Goal: Find specific page/section: Find specific page/section

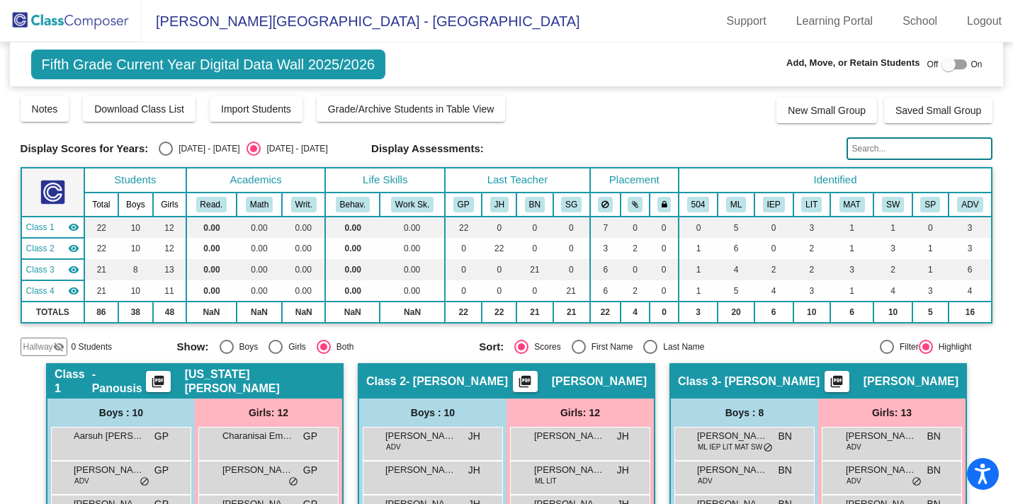
click at [75, 25] on img at bounding box center [71, 21] width 142 height 42
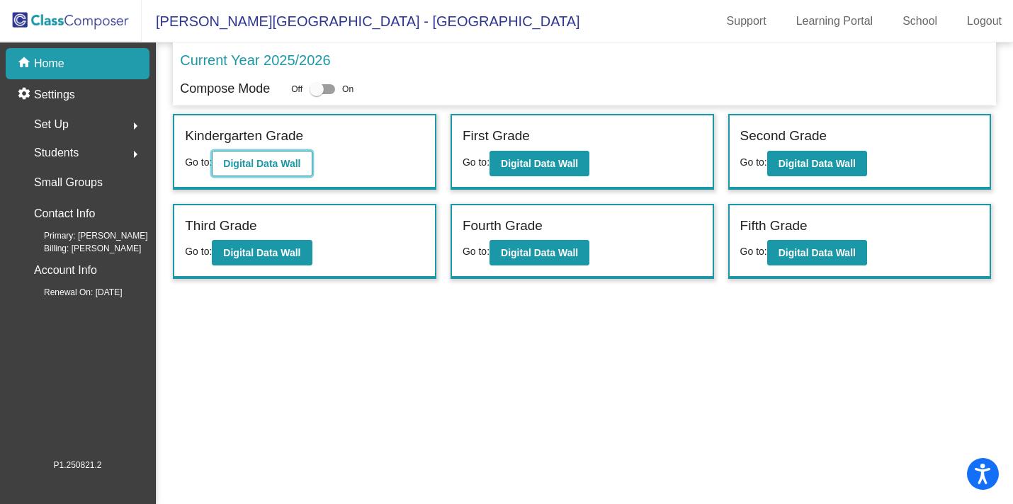
click at [246, 163] on b "Digital Data Wall" at bounding box center [261, 163] width 77 height 11
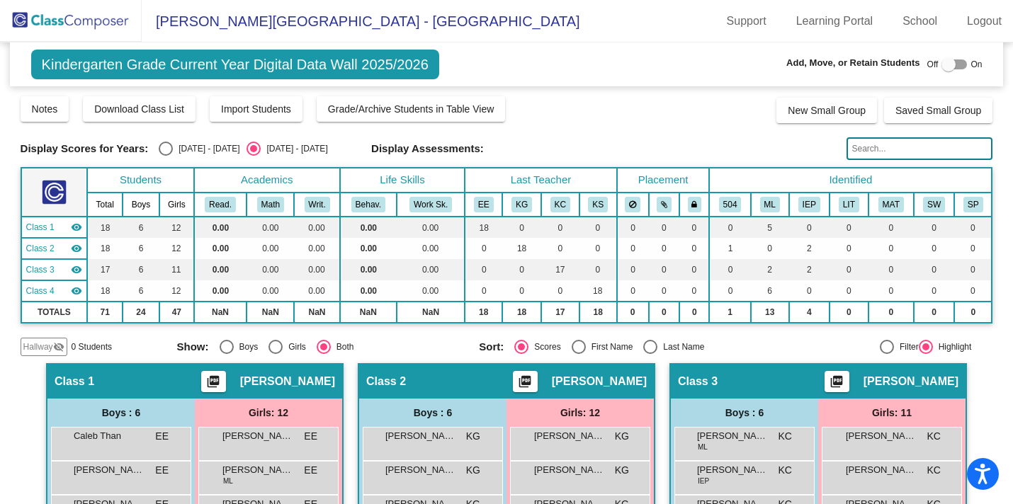
click at [518, 149] on div "Display Assessments:" at bounding box center [603, 148] width 465 height 13
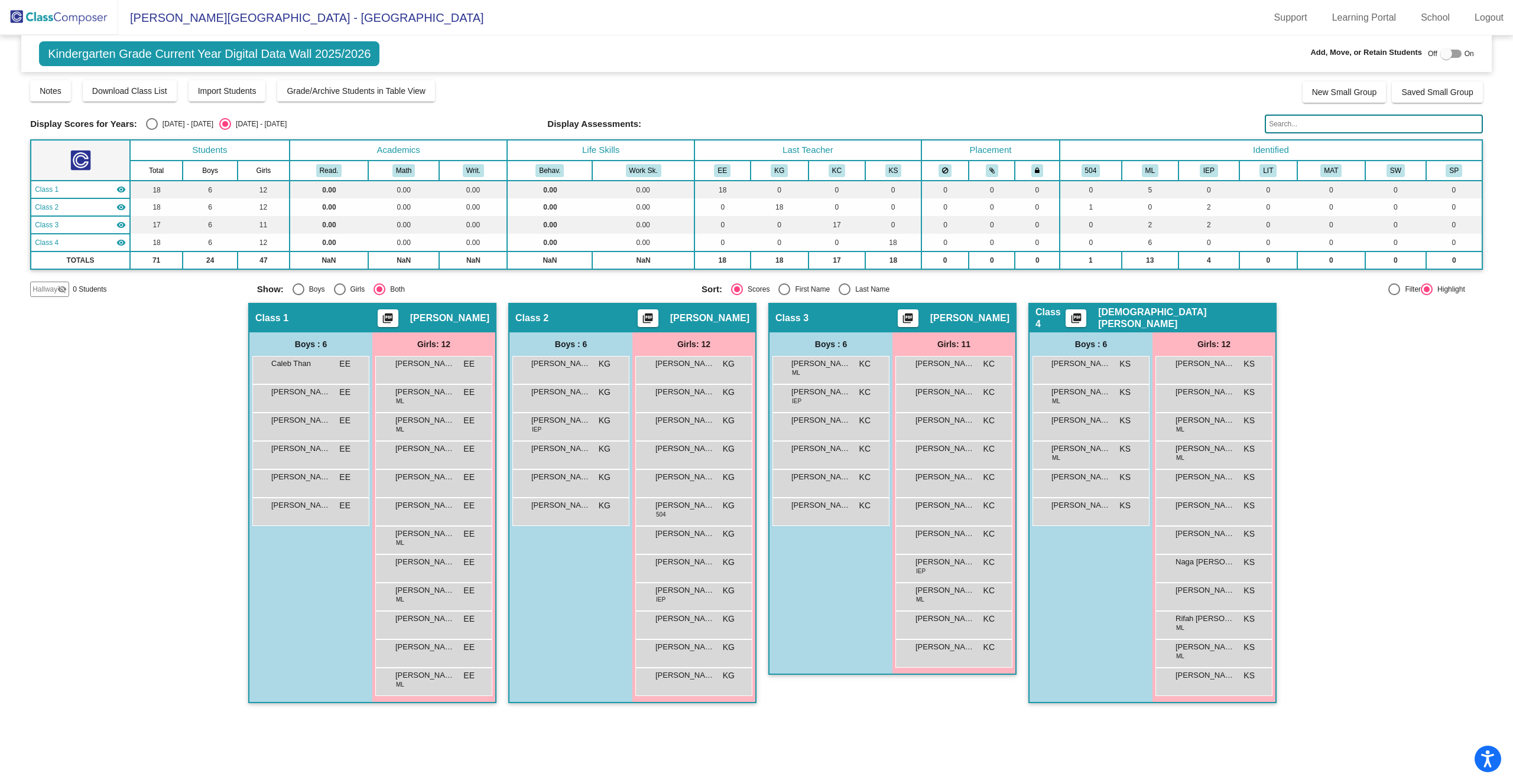
click at [15, 18] on img at bounding box center [59, 18] width 119 height 35
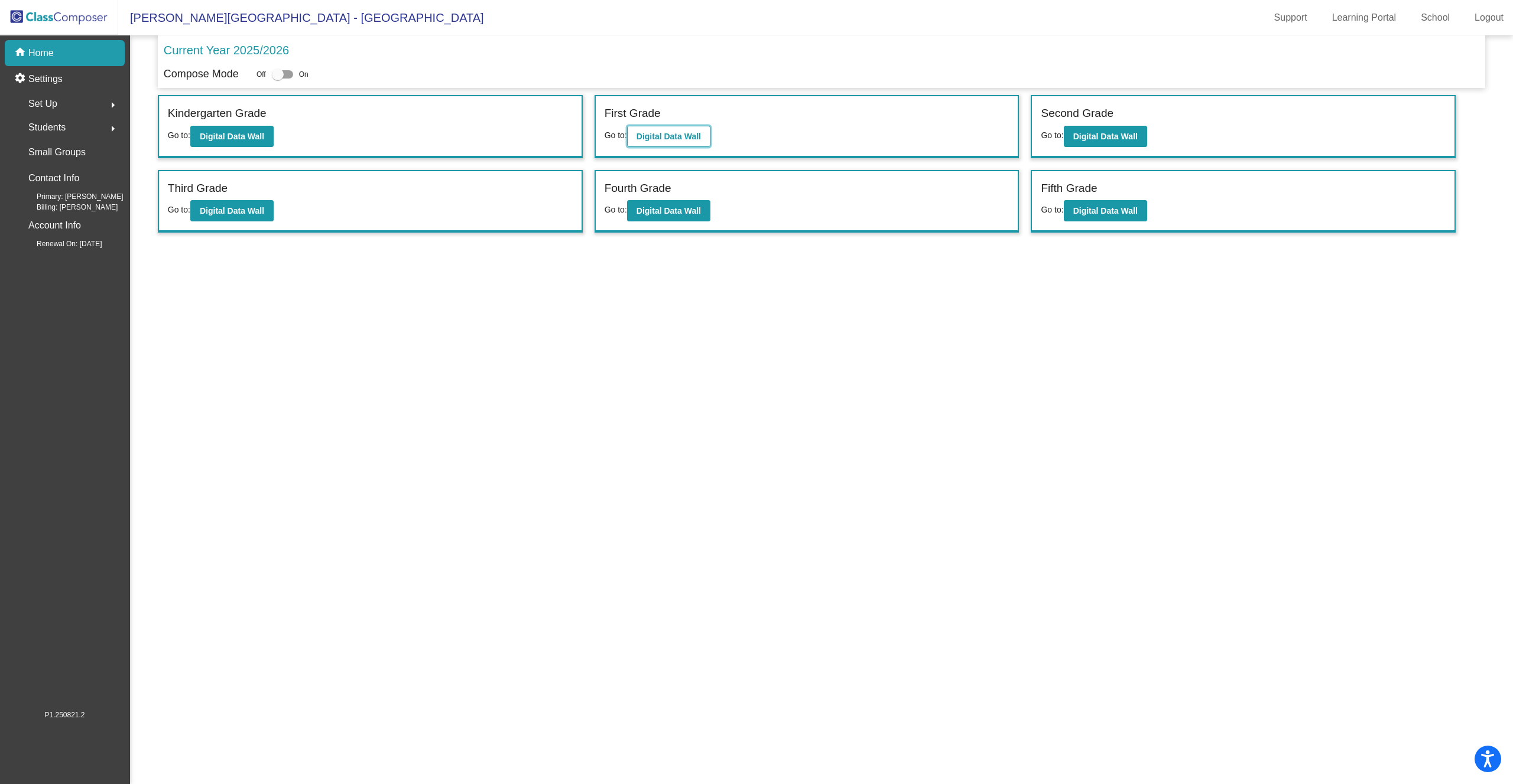
click at [652, 138] on b "Digital Data Wall" at bounding box center [668, 136] width 64 height 9
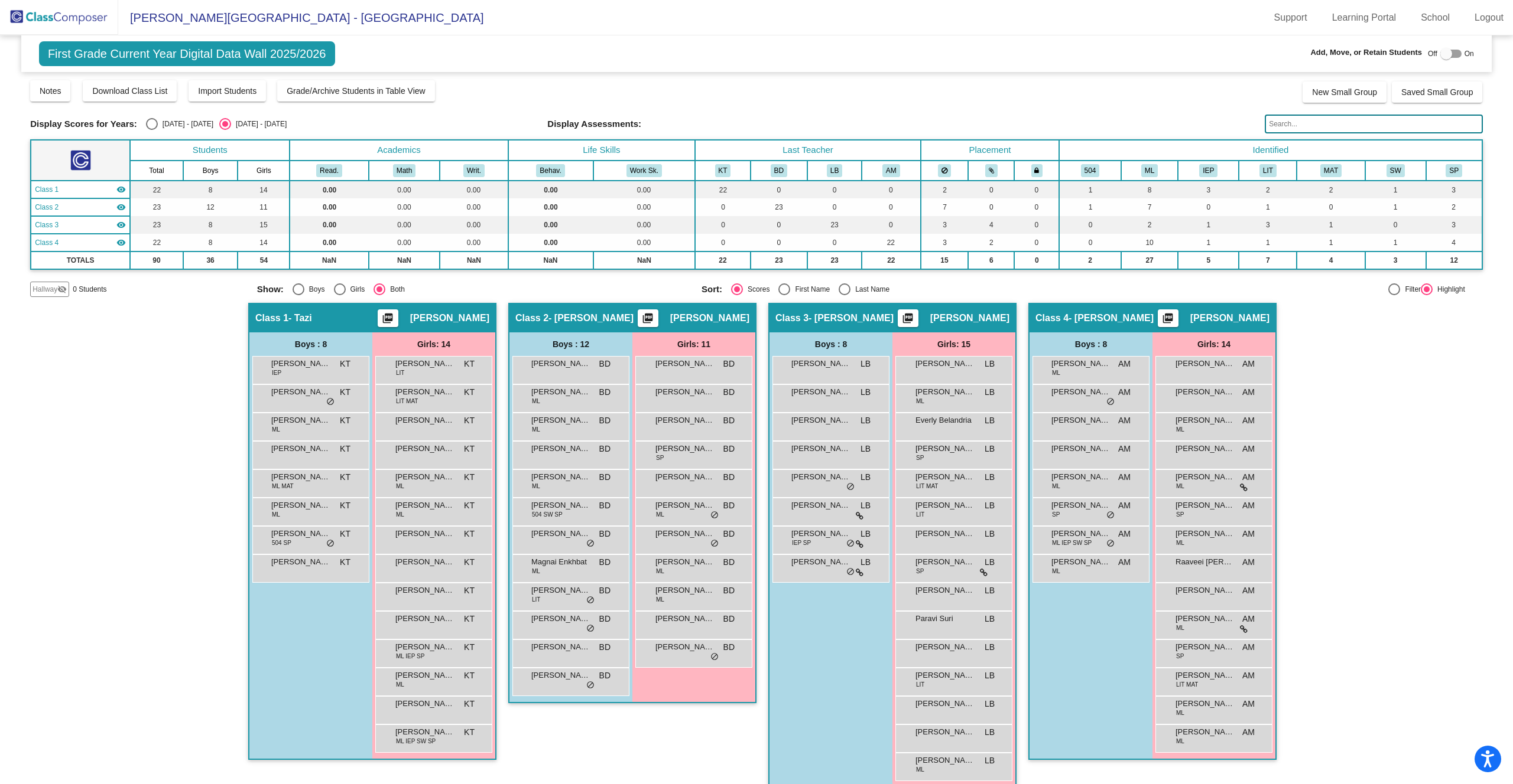
scroll to position [16, 0]
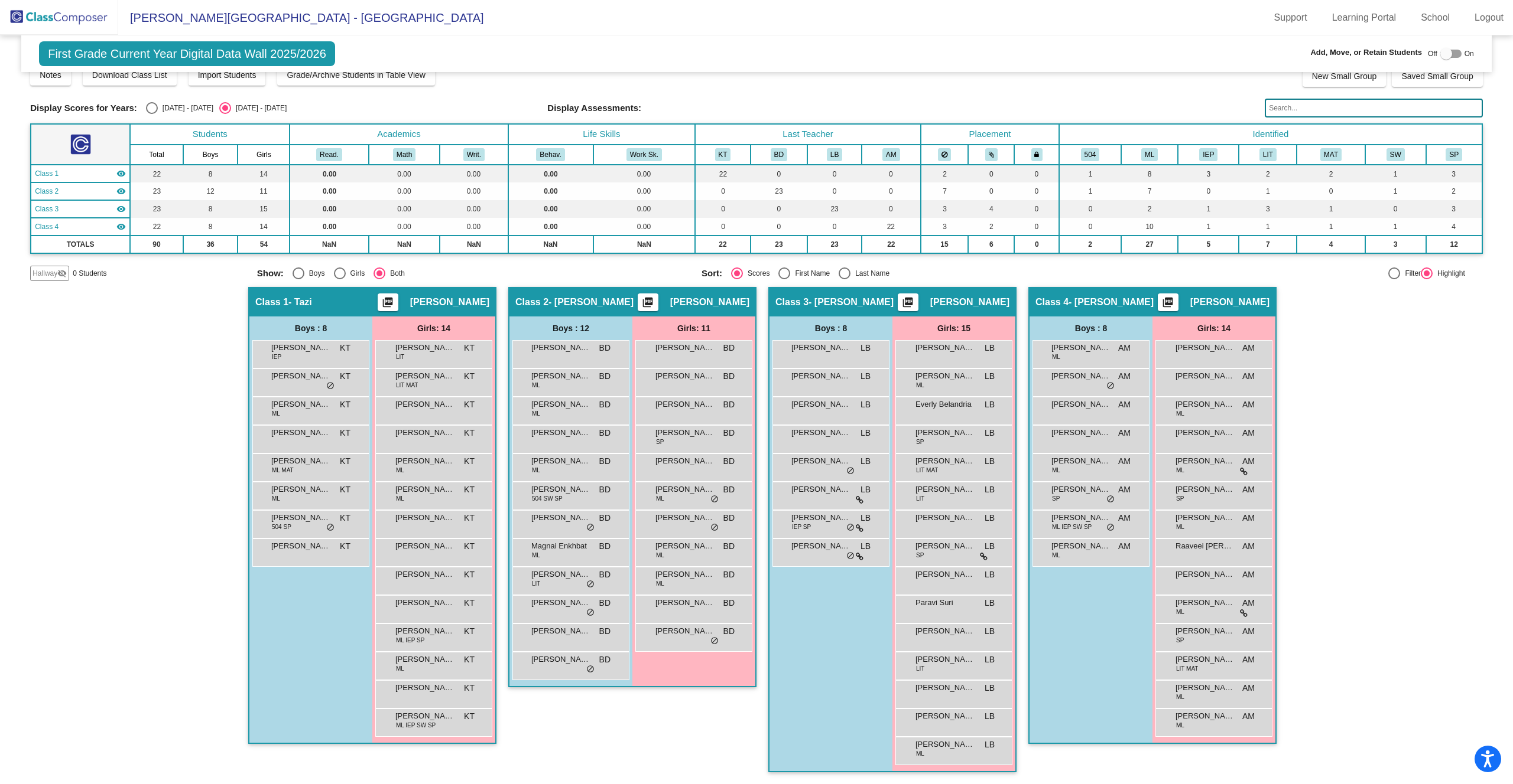
click at [33, 19] on img at bounding box center [59, 18] width 119 height 35
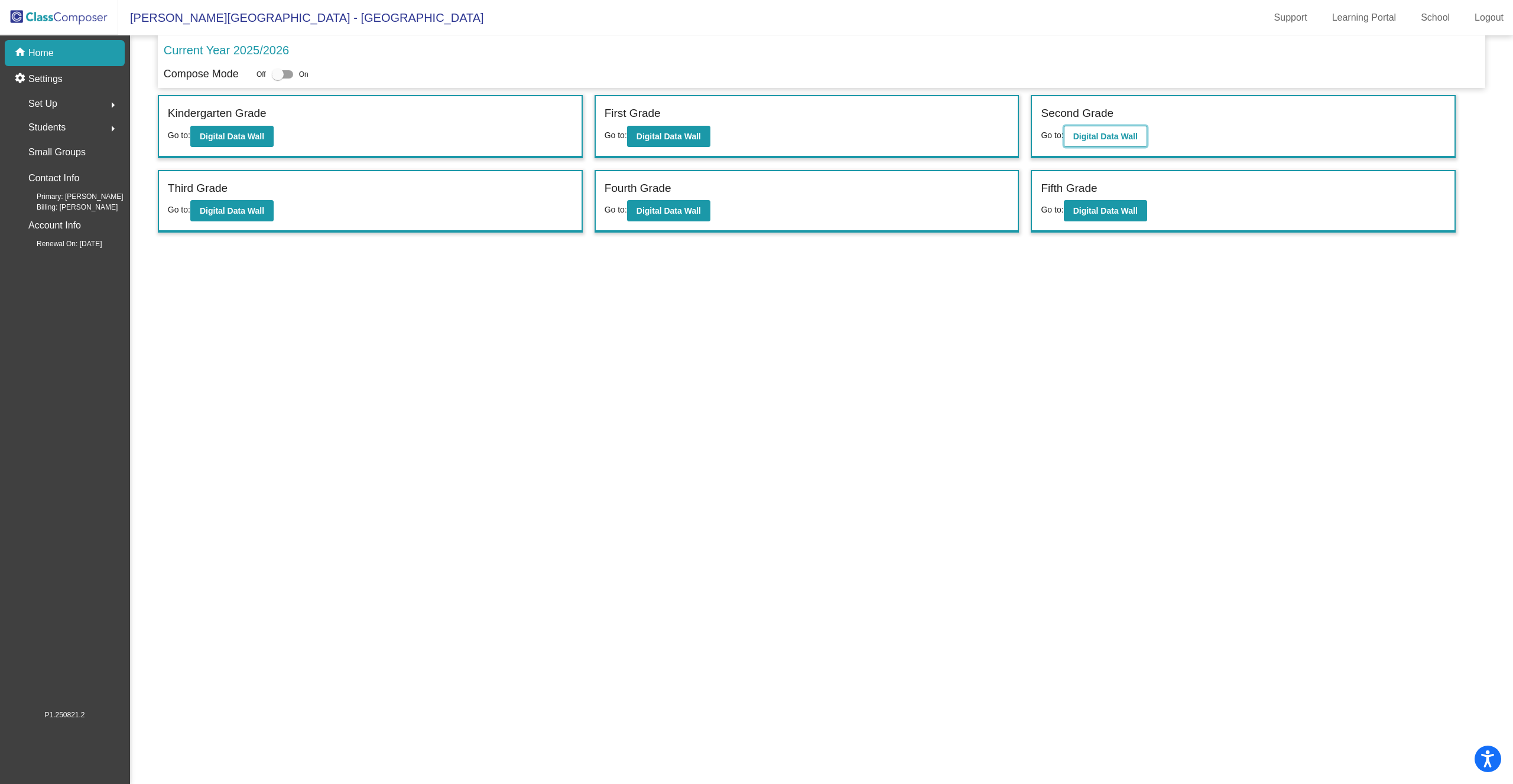
click at [845, 132] on b "Digital Data Wall" at bounding box center [1105, 136] width 64 height 9
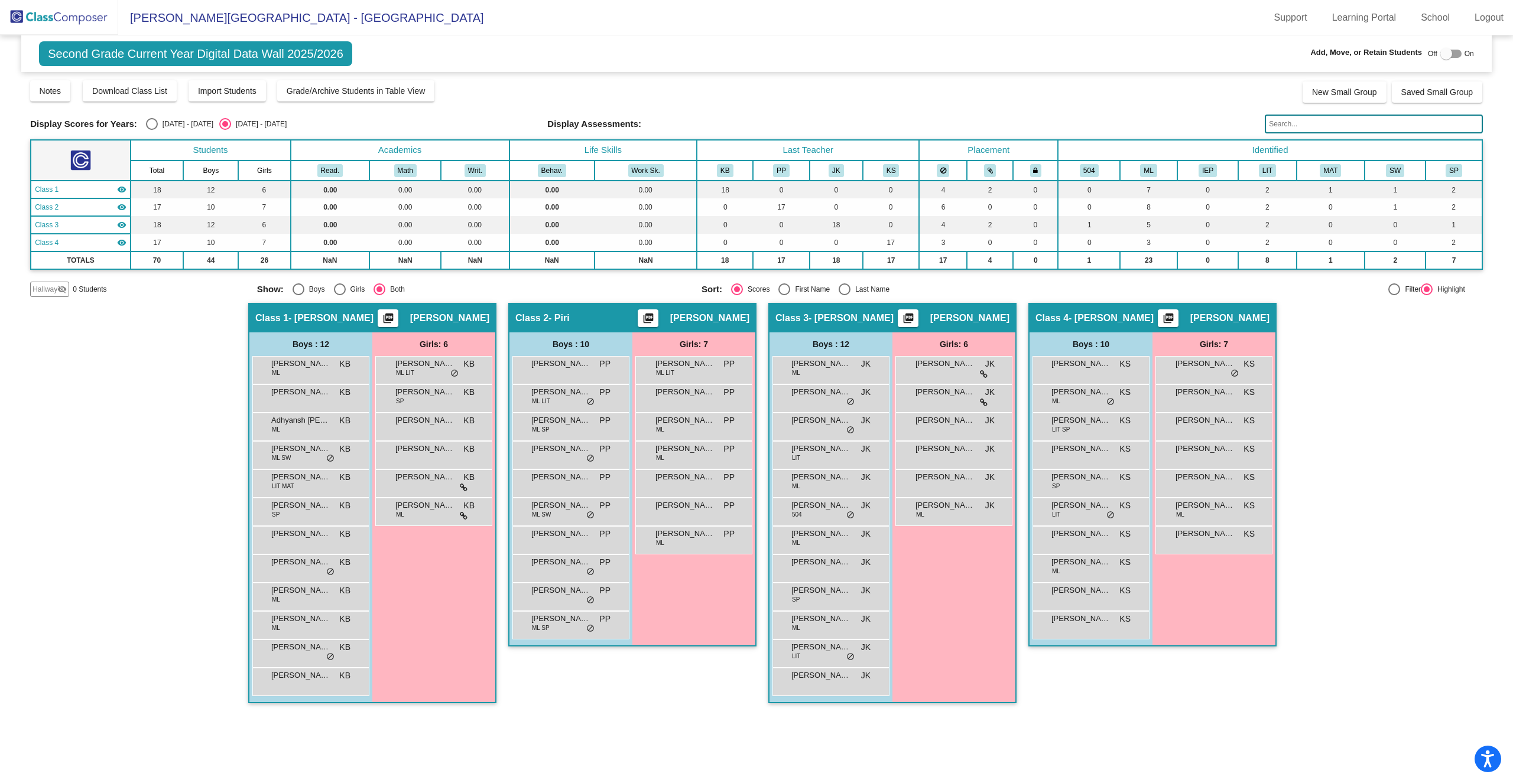
click at [817, 320] on span "- [PERSON_NAME]" at bounding box center [851, 319] width 85 height 12
click at [827, 320] on span "- [PERSON_NAME]" at bounding box center [851, 319] width 85 height 12
click at [845, 323] on span "[PERSON_NAME]" at bounding box center [970, 319] width 79 height 12
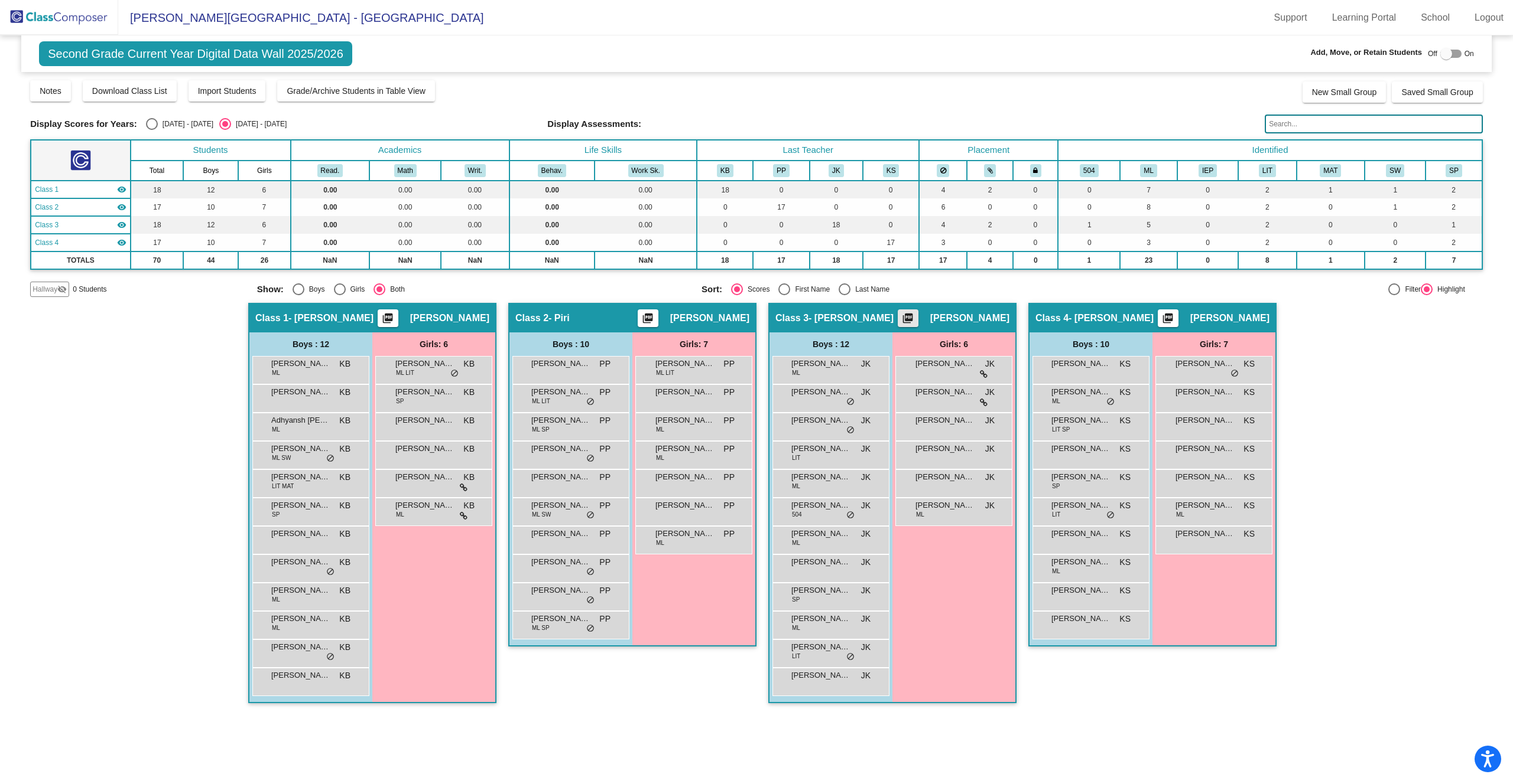
click at [845, 315] on mat-icon "picture_as_pdf" at bounding box center [907, 321] width 14 height 17
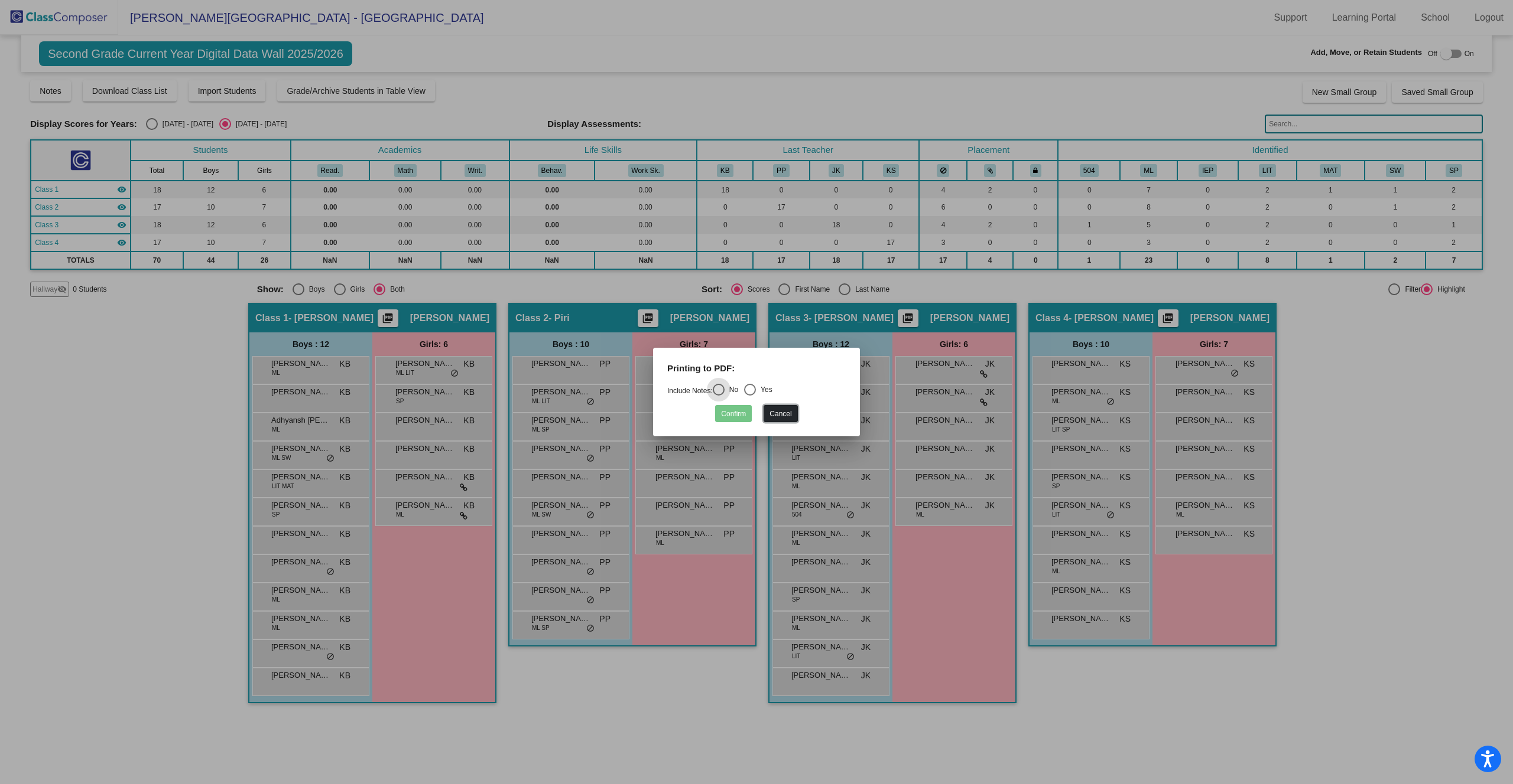
click at [790, 420] on button "Cancel" at bounding box center [780, 414] width 33 height 18
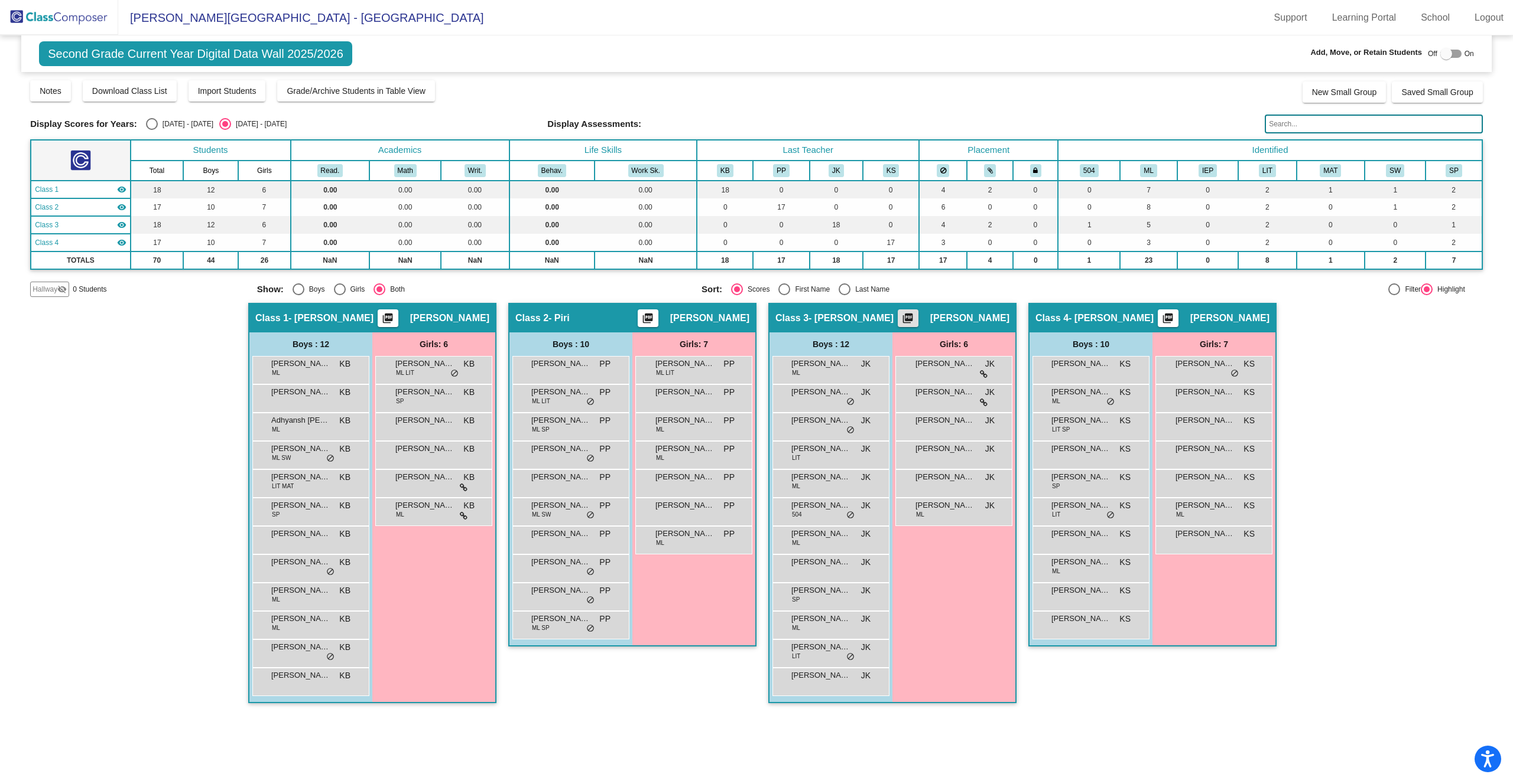
click at [53, 15] on img at bounding box center [59, 18] width 119 height 35
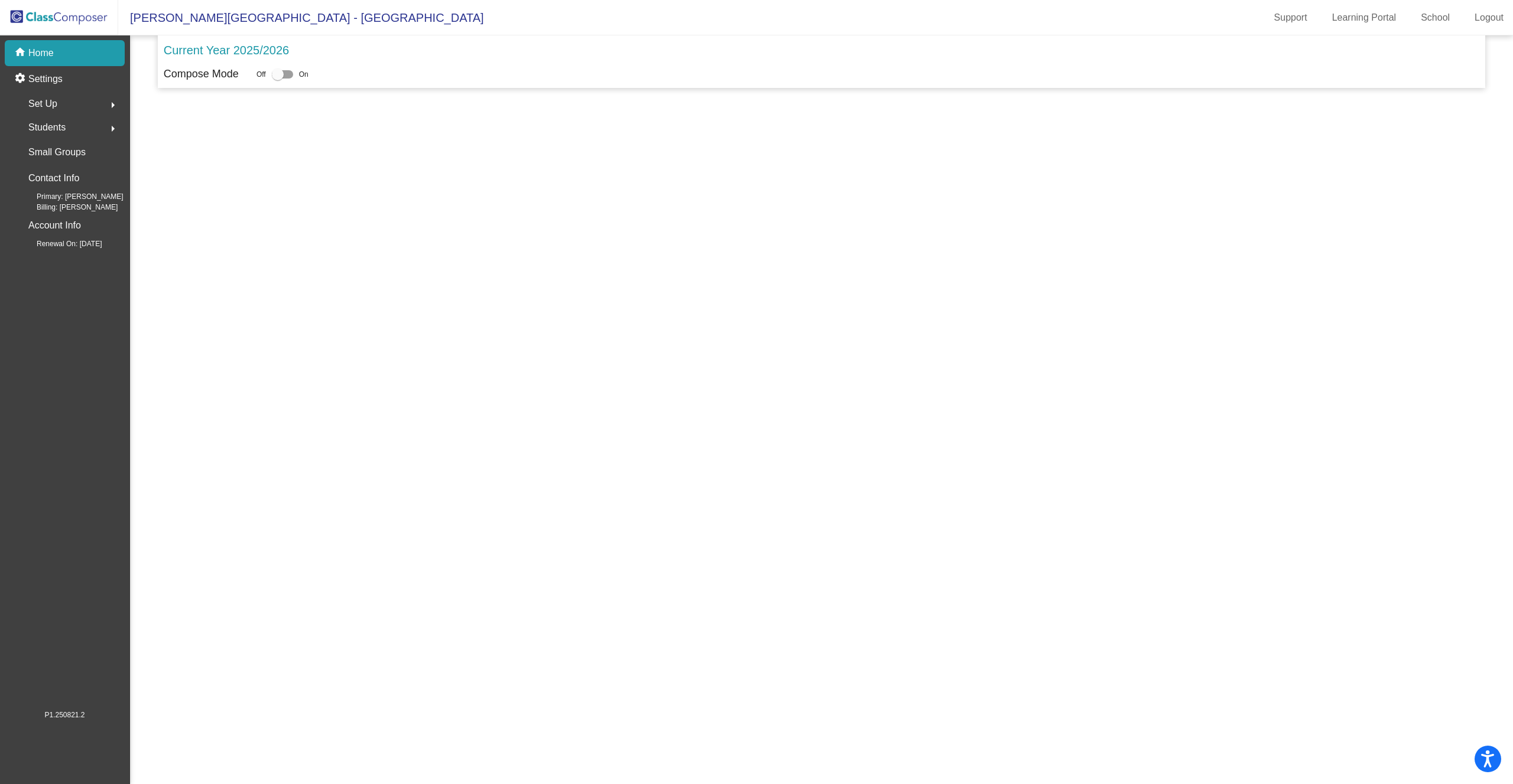
click at [30, 13] on img at bounding box center [59, 18] width 119 height 35
click at [30, 52] on p "Home" at bounding box center [41, 53] width 25 height 14
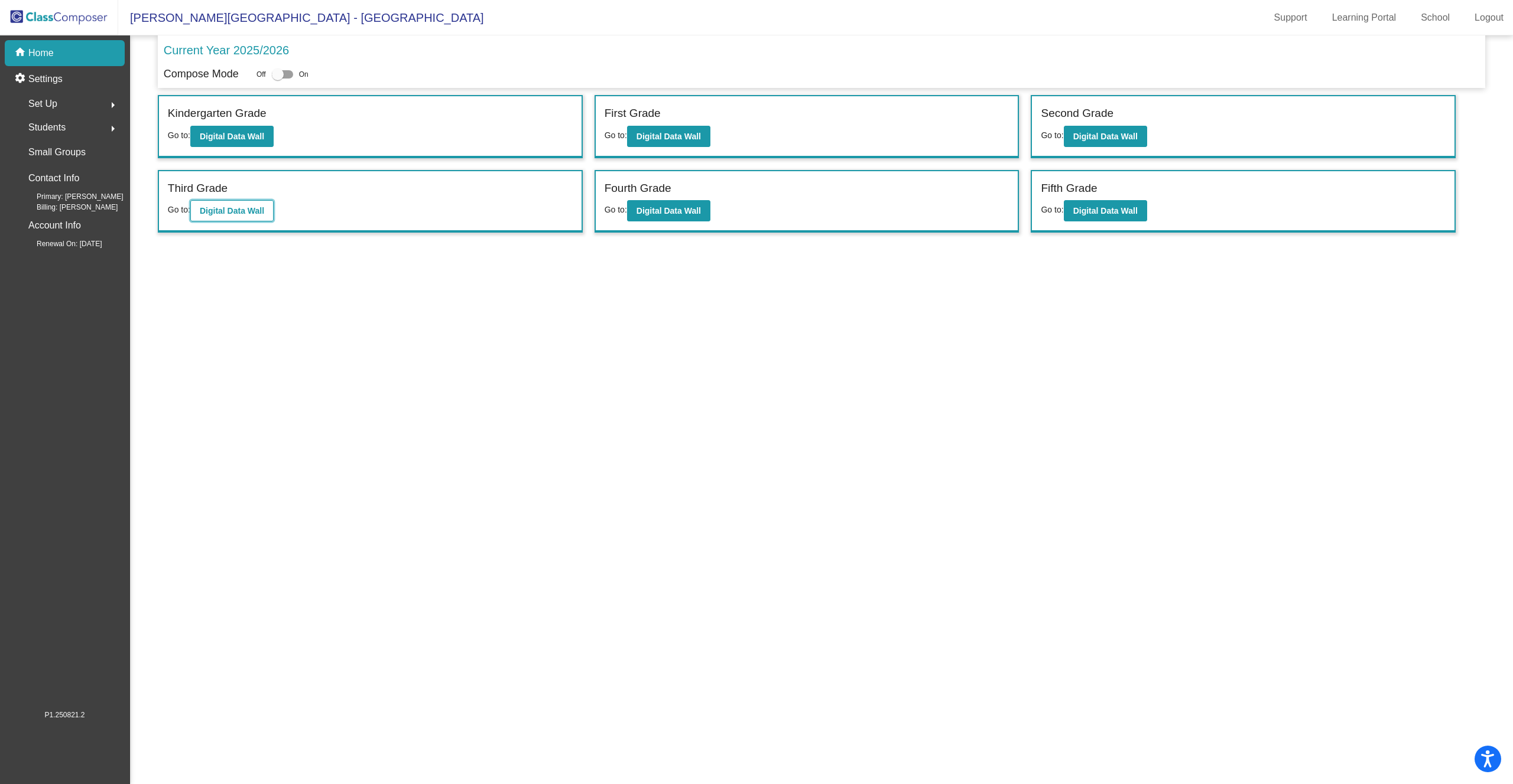
click at [242, 208] on b "Digital Data Wall" at bounding box center [231, 210] width 64 height 9
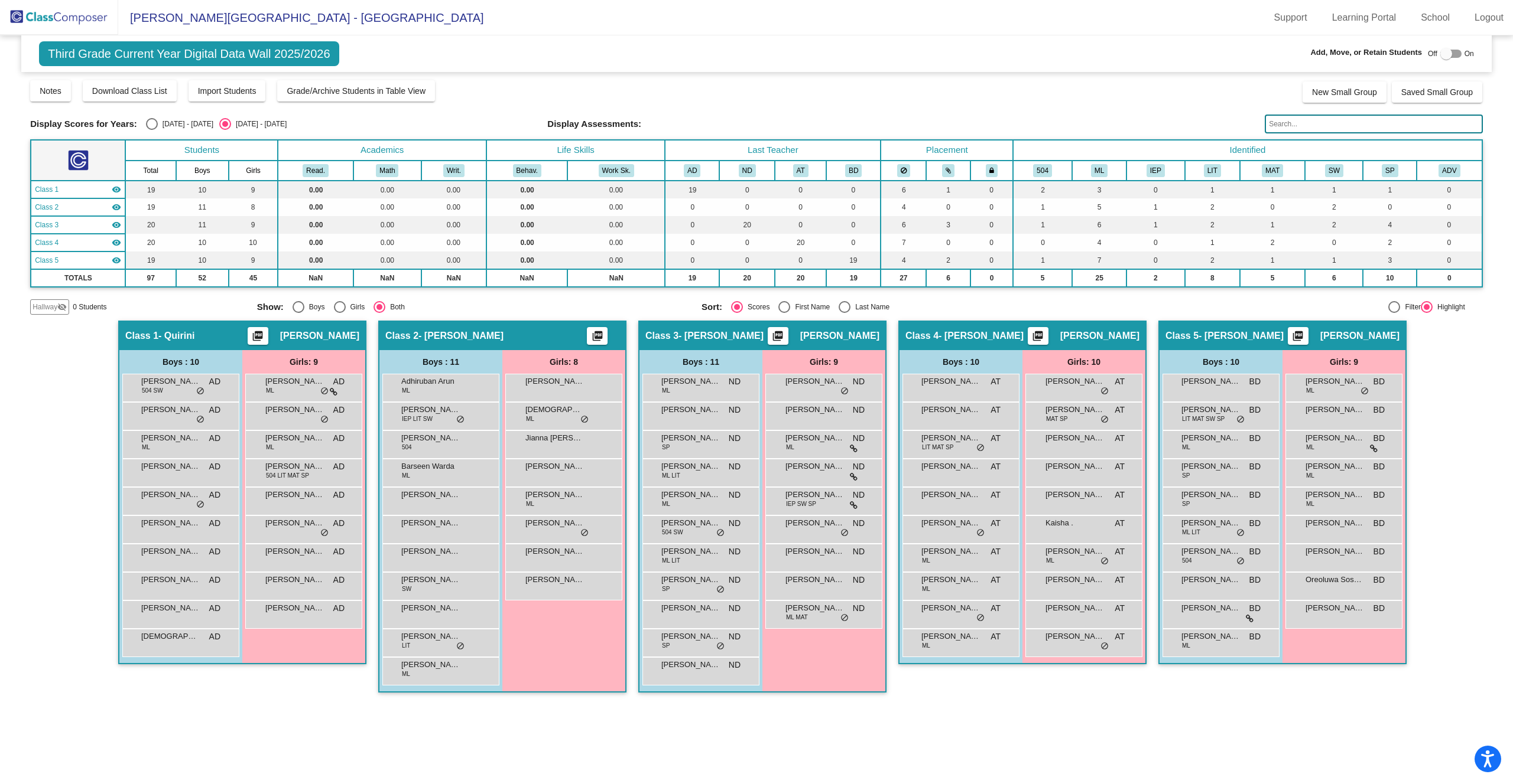
click at [18, 17] on img at bounding box center [59, 18] width 119 height 35
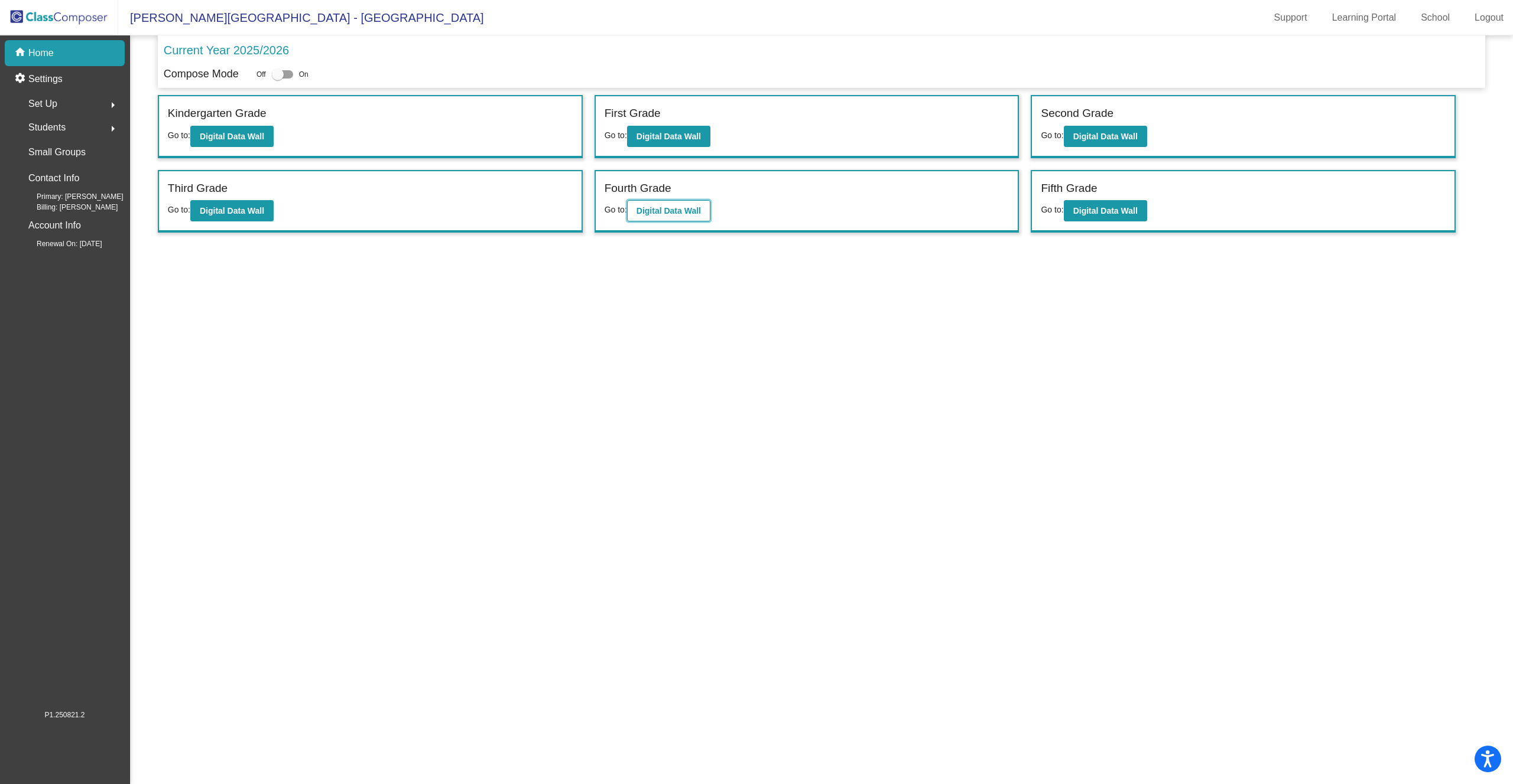
click at [659, 215] on button "Digital Data Wall" at bounding box center [668, 210] width 83 height 21
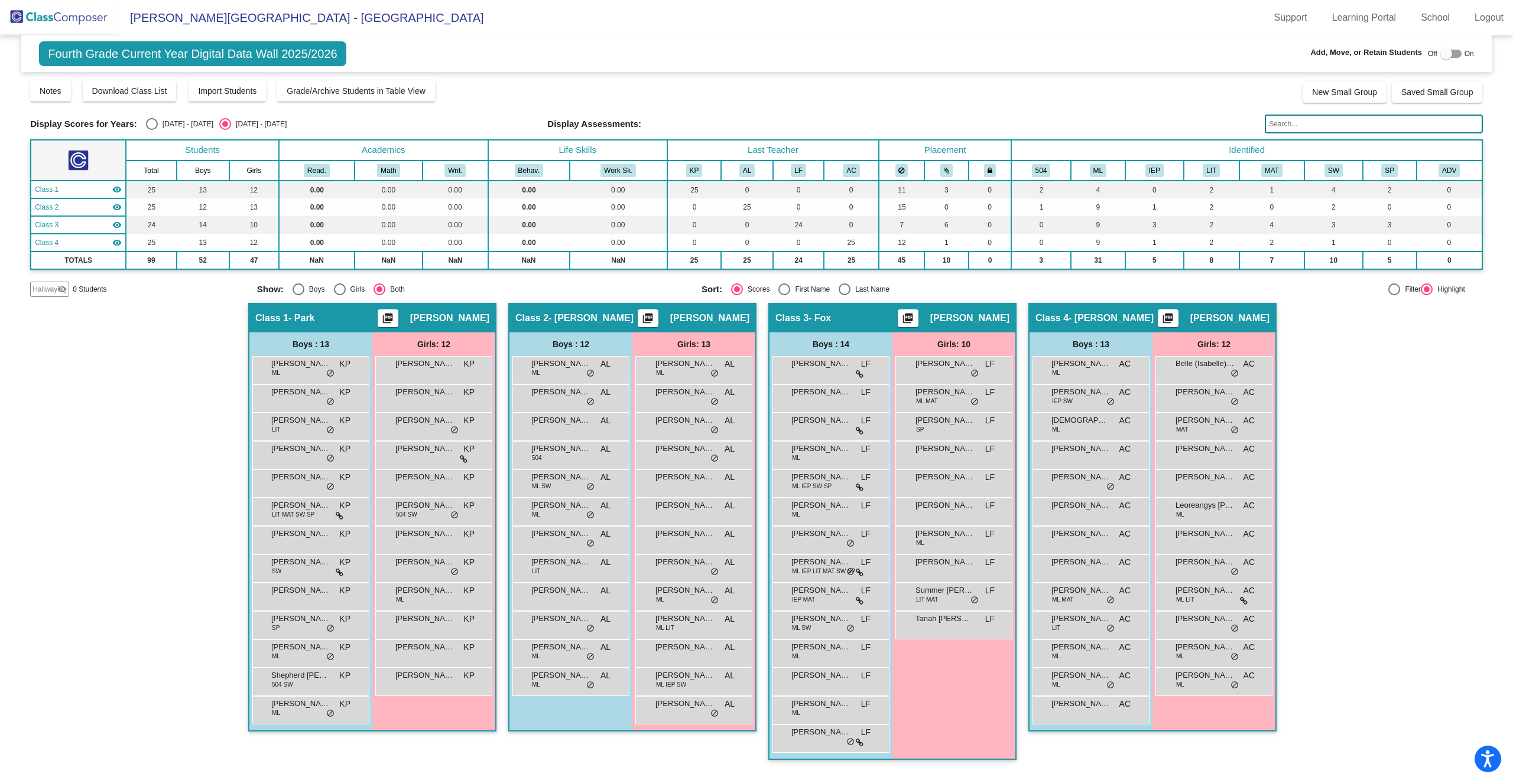
click at [19, 19] on img at bounding box center [59, 18] width 119 height 35
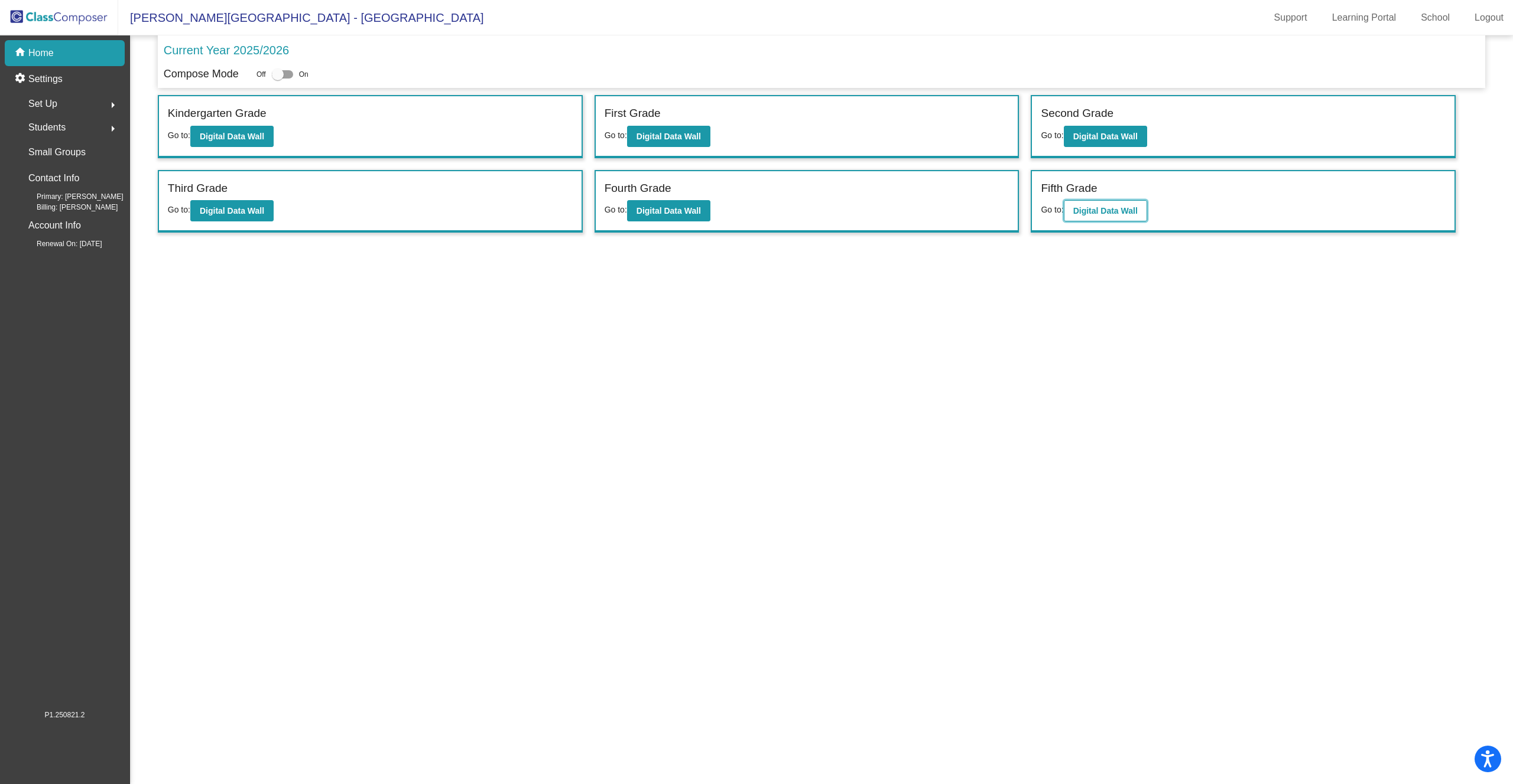
click at [1094, 211] on b "Digital Data Wall" at bounding box center [1105, 210] width 64 height 9
